Goal: Task Accomplishment & Management: Complete application form

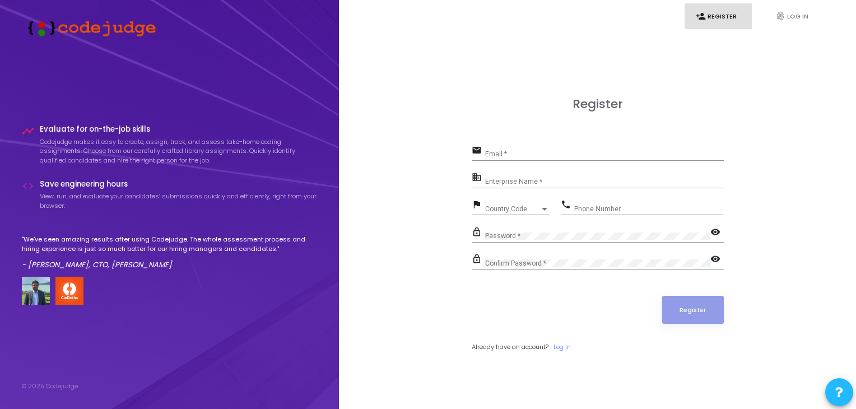
click at [528, 148] on div "Email *" at bounding box center [604, 151] width 239 height 17
type input "[EMAIL_ADDRESS][DOMAIN_NAME]"
click at [536, 179] on input "Enterprise Name *" at bounding box center [604, 181] width 239 height 8
click at [514, 207] on span "Country Code" at bounding box center [512, 208] width 55 height 7
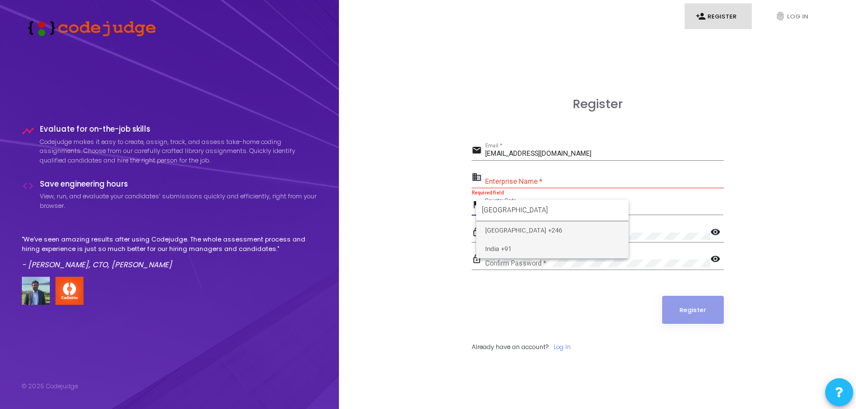
type input "[GEOGRAPHIC_DATA]"
click at [524, 245] on span "India +91" at bounding box center [552, 249] width 134 height 18
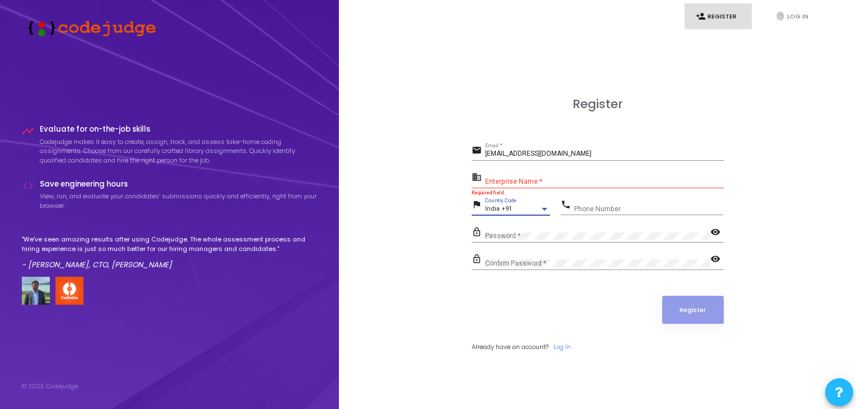
click at [613, 208] on input "Phone Number" at bounding box center [648, 209] width 149 height 8
type input "9149105975"
click at [573, 229] on div "Password *" at bounding box center [597, 233] width 225 height 17
click at [560, 256] on div "Confirm Password *" at bounding box center [597, 260] width 225 height 17
click at [714, 256] on mat-icon "visibility" at bounding box center [716, 259] width 13 height 13
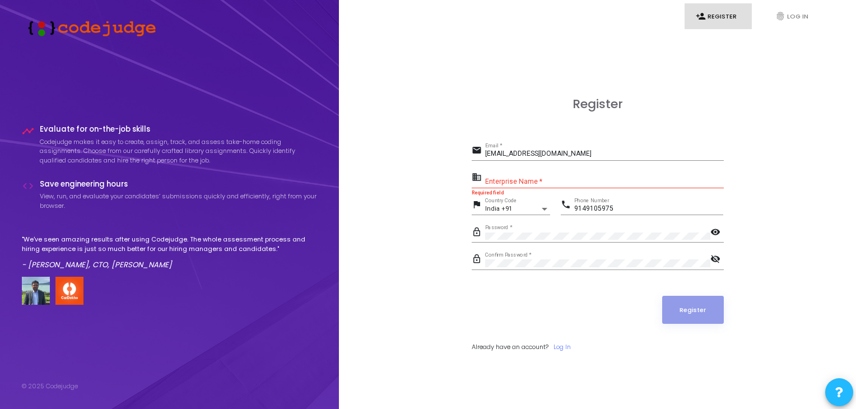
click at [721, 233] on mat-icon "visibility" at bounding box center [716, 232] width 13 height 13
click at [721, 233] on mat-icon "visibility_off" at bounding box center [716, 232] width 13 height 13
click at [719, 254] on mat-icon "visibility_off" at bounding box center [716, 259] width 13 height 13
click at [566, 175] on div "Enterprise Name *" at bounding box center [604, 178] width 239 height 17
click at [519, 183] on input "Enterprise Name *" at bounding box center [604, 181] width 239 height 8
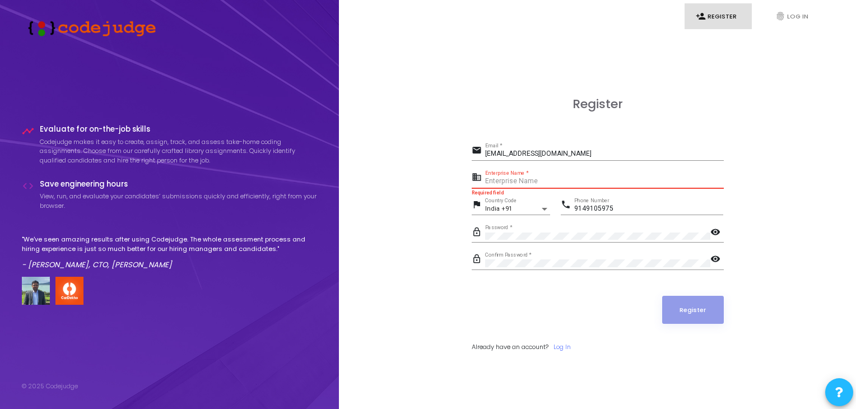
paste input "Payoneer - WFM"
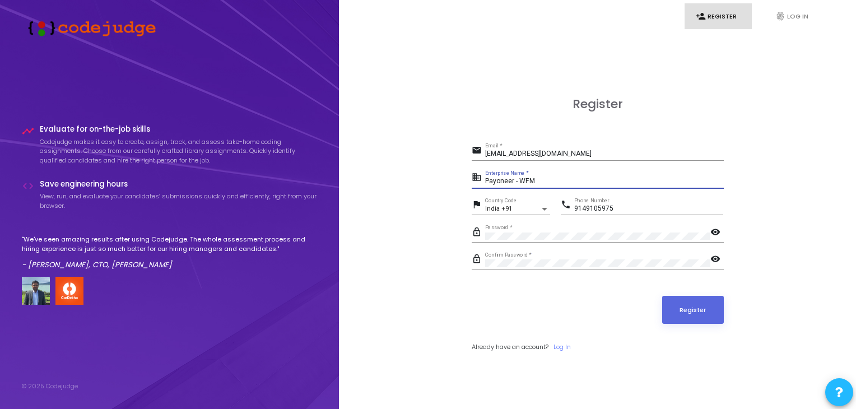
type input "Payoneer - WFM"
click at [701, 294] on form "email [EMAIL_ADDRESS][DOMAIN_NAME] Email * business Payoneer - WFM Enterprise N…" at bounding box center [597, 247] width 252 height 209
click at [693, 307] on button "Register" at bounding box center [693, 310] width 62 height 28
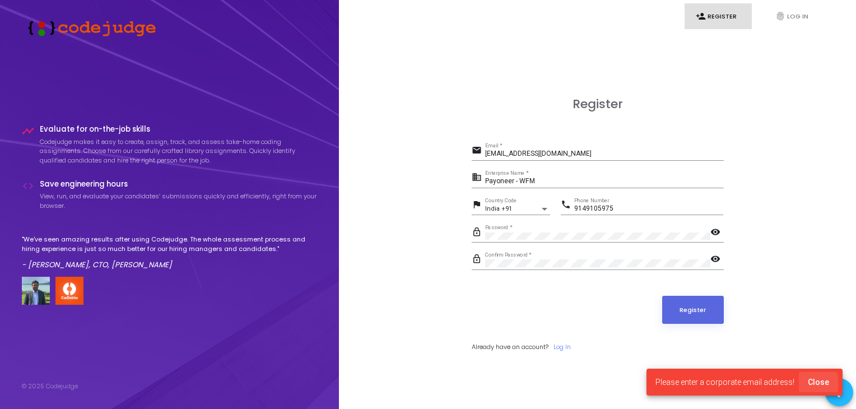
click at [817, 382] on span "Close" at bounding box center [817, 381] width 21 height 9
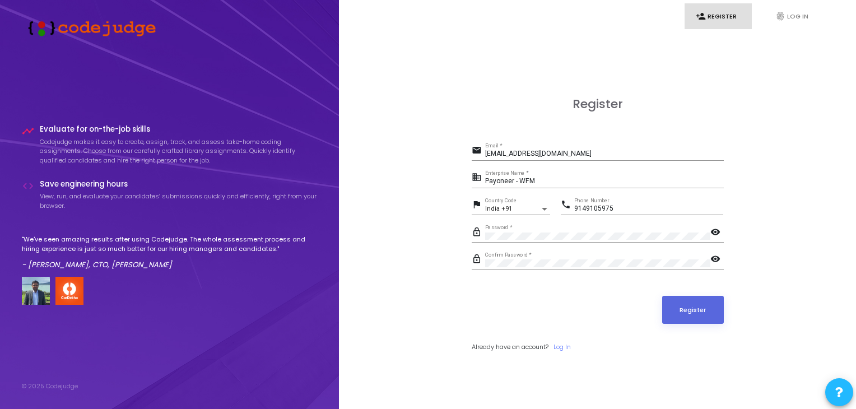
click at [647, 149] on div "[EMAIL_ADDRESS][DOMAIN_NAME] Email *" at bounding box center [604, 151] width 239 height 17
